Goal: Task Accomplishment & Management: Manage account settings

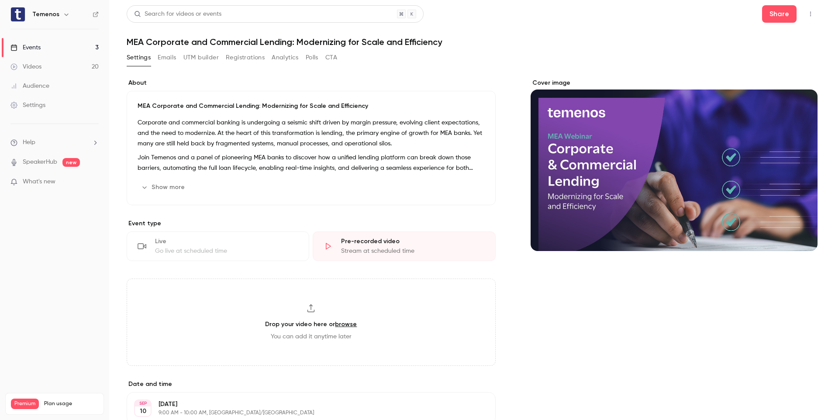
scroll to position [241, 0]
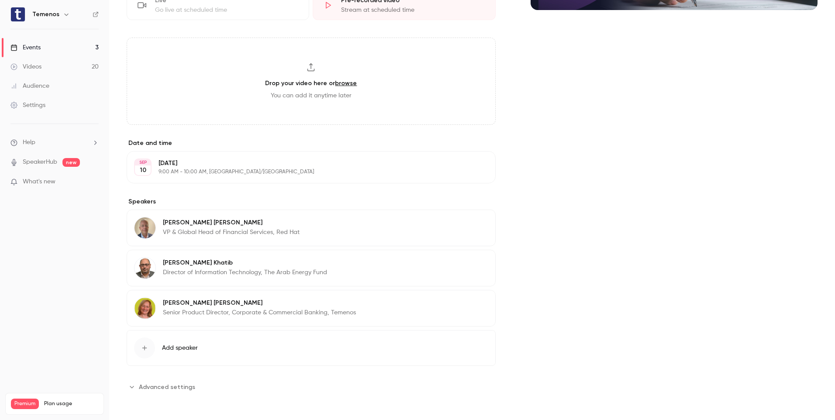
click at [43, 51] on link "Events 3" at bounding box center [54, 47] width 109 height 19
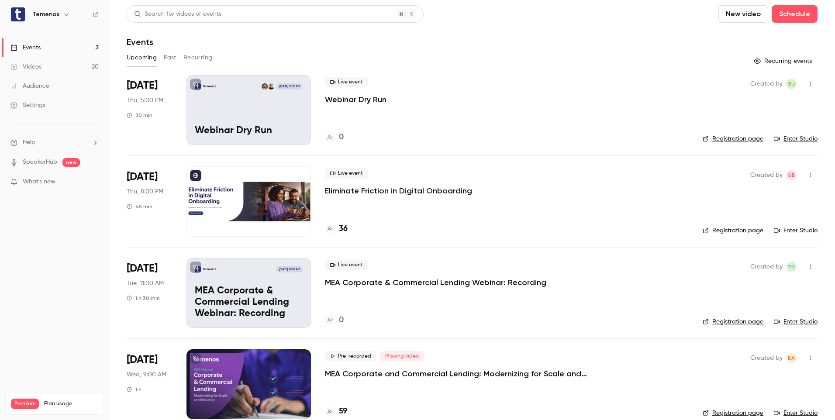
click at [807, 83] on icon "button" at bounding box center [810, 84] width 7 height 6
click at [778, 178] on div "Delete" at bounding box center [770, 174] width 66 height 9
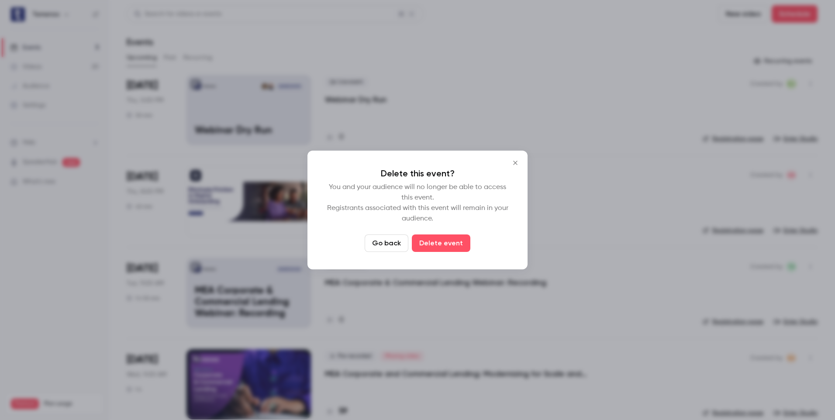
click at [477, 259] on div "Delete this event? You and your audience will no longer be able to access this …" at bounding box center [417, 210] width 220 height 119
click at [470, 254] on div "Delete this event? You and your audience will no longer be able to access this …" at bounding box center [417, 210] width 220 height 119
click at [457, 247] on button "Delete event" at bounding box center [441, 243] width 59 height 17
